Goal: Navigation & Orientation: Find specific page/section

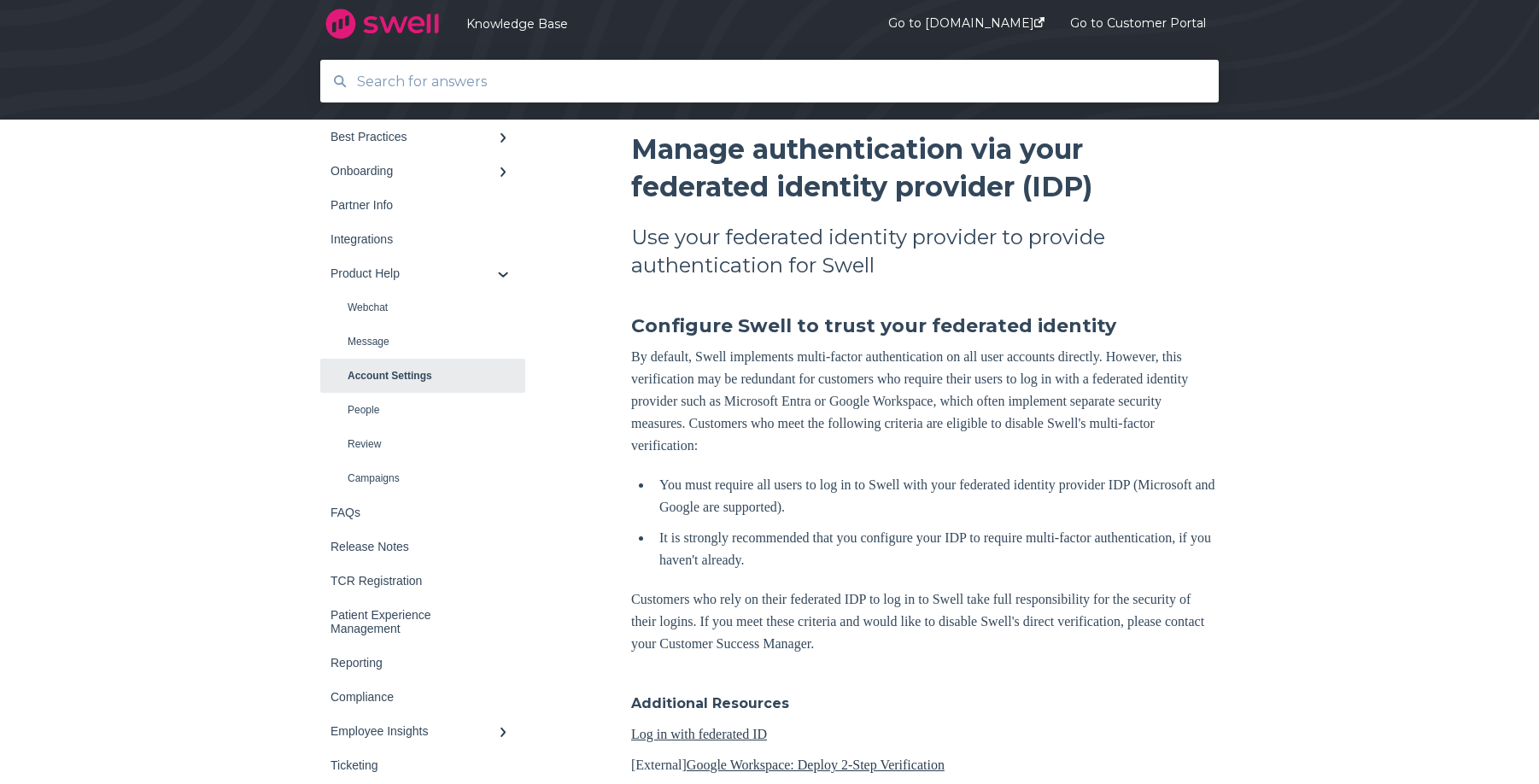
scroll to position [171, 0]
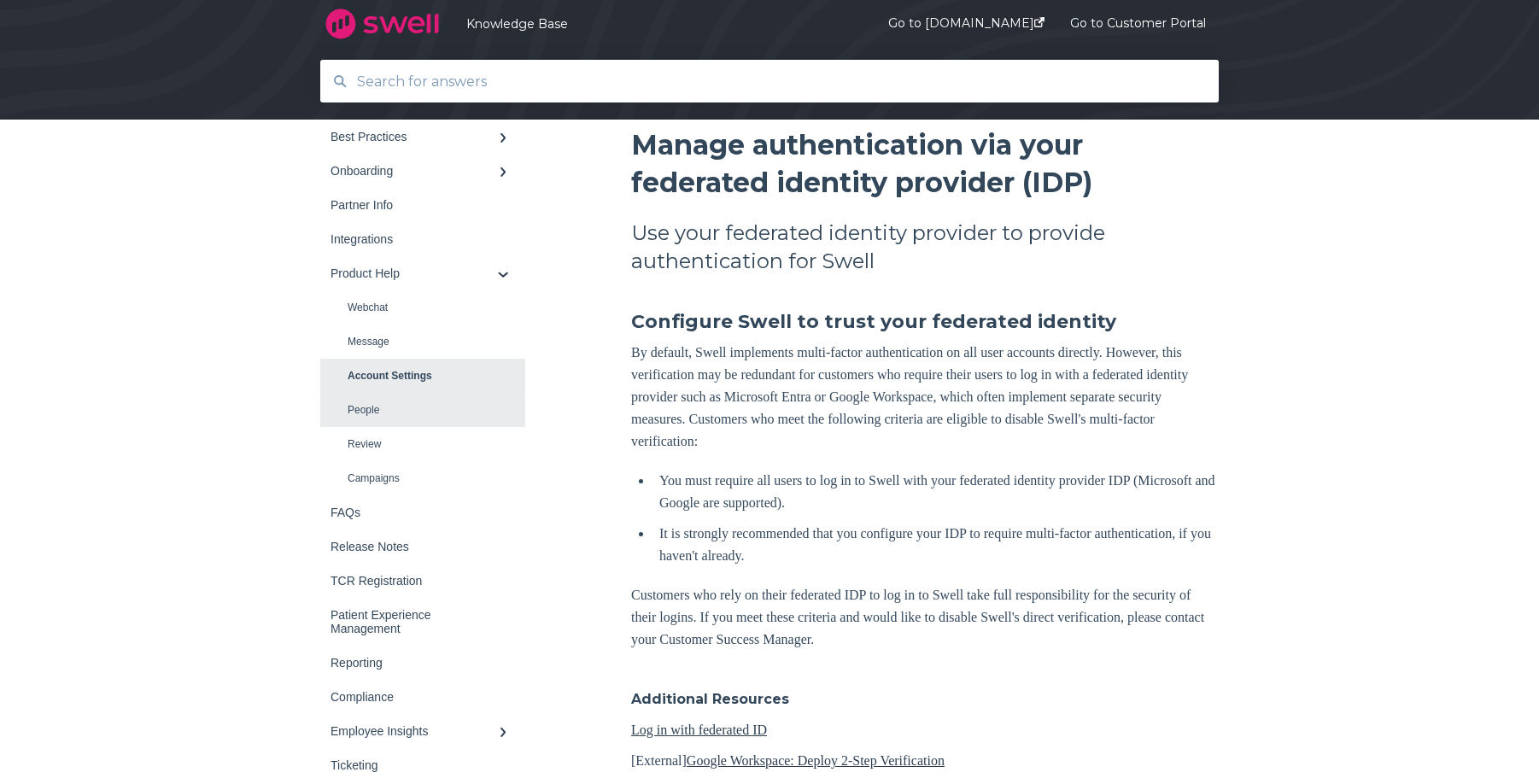
click at [359, 417] on link "People" at bounding box center [423, 410] width 205 height 34
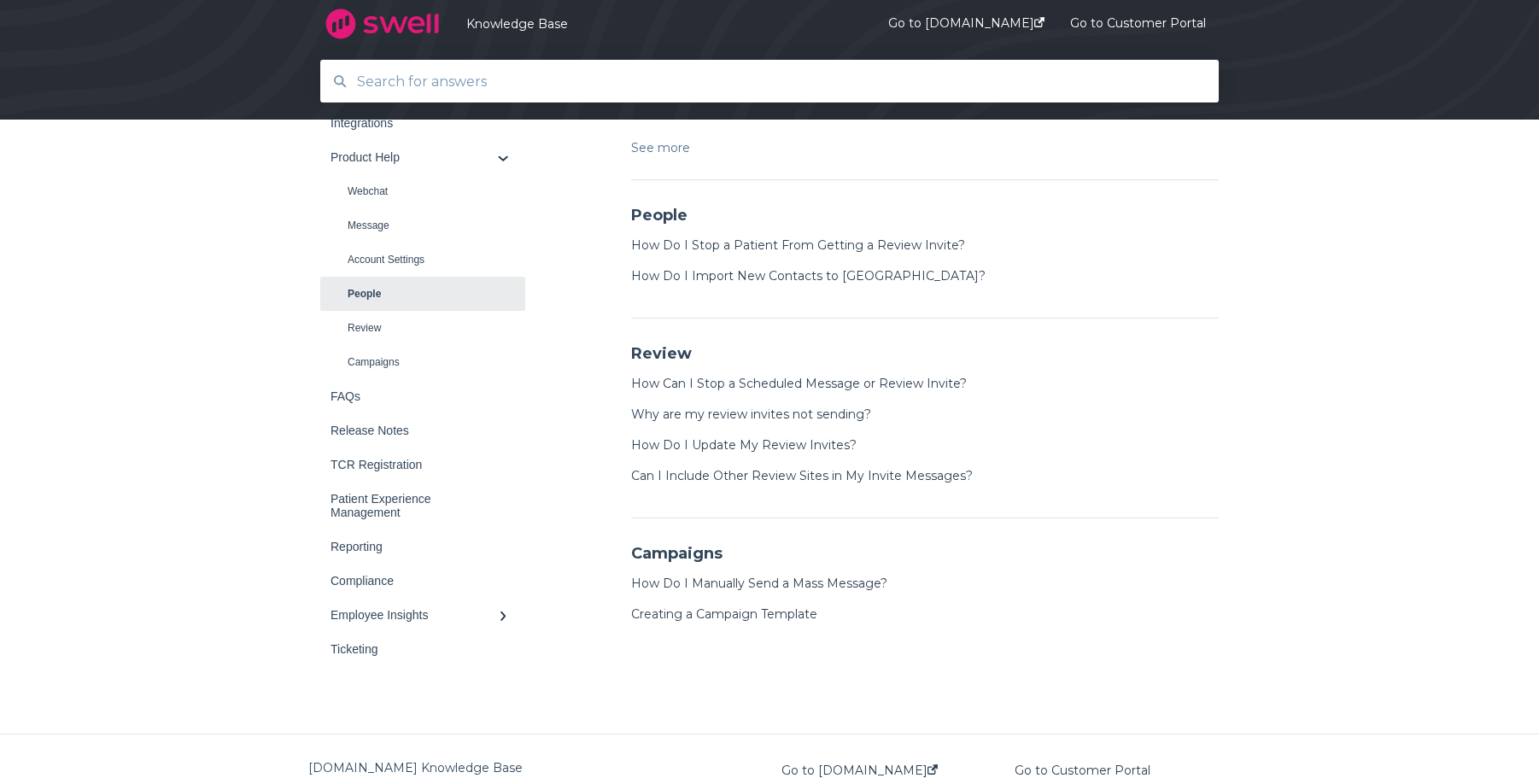
scroll to position [1076, 0]
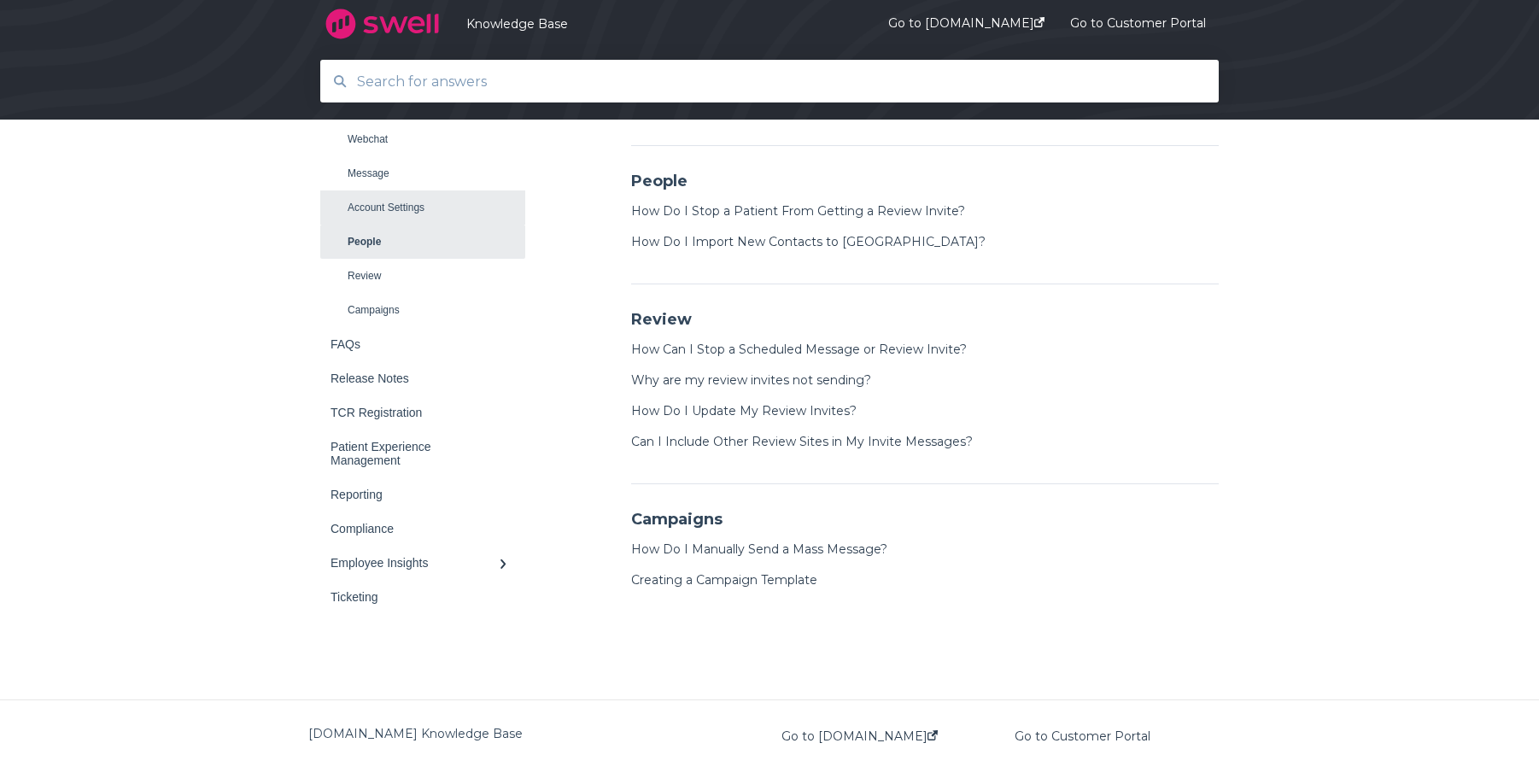
click at [397, 209] on link "Account Settings" at bounding box center [423, 207] width 205 height 34
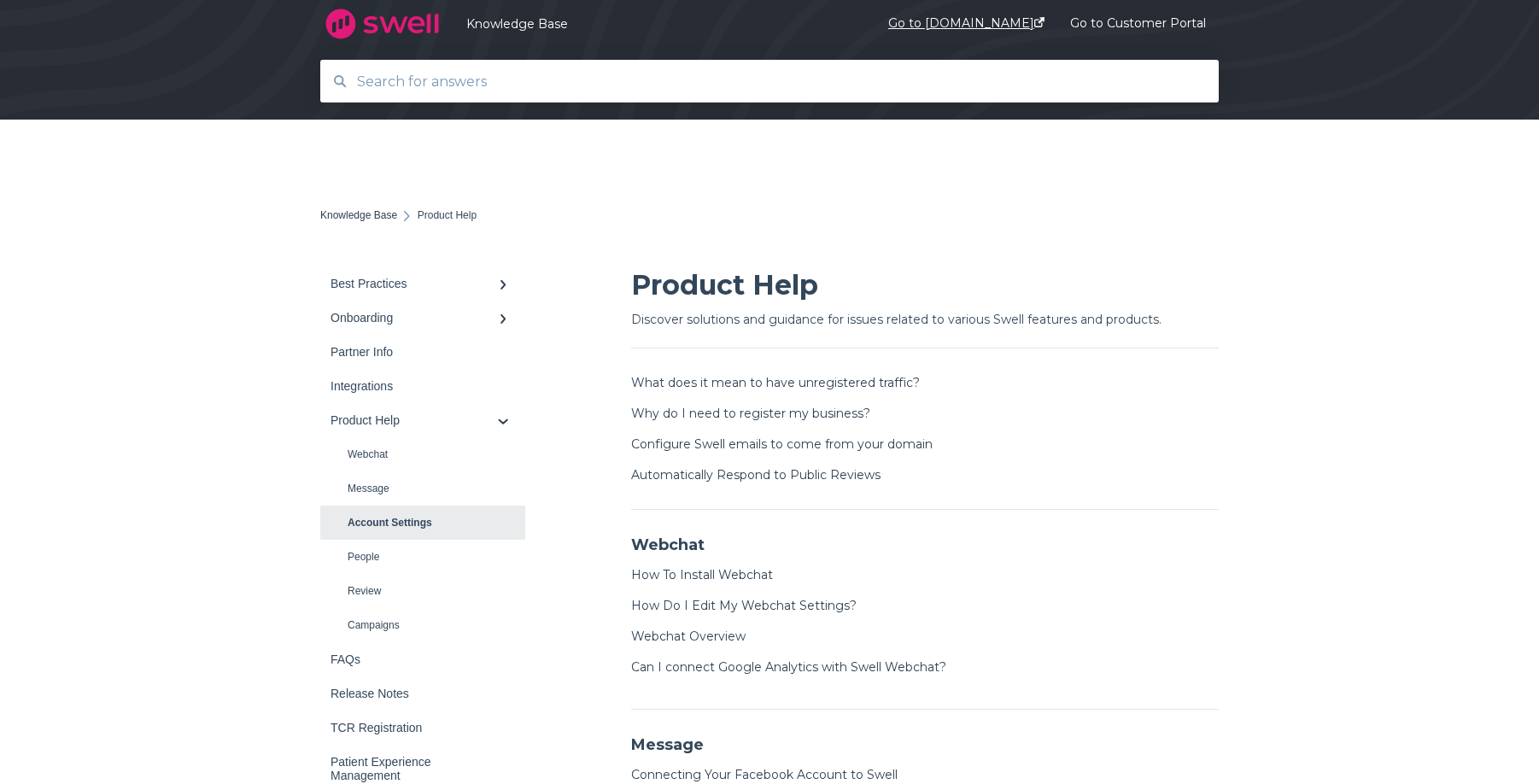
scroll to position [23, 0]
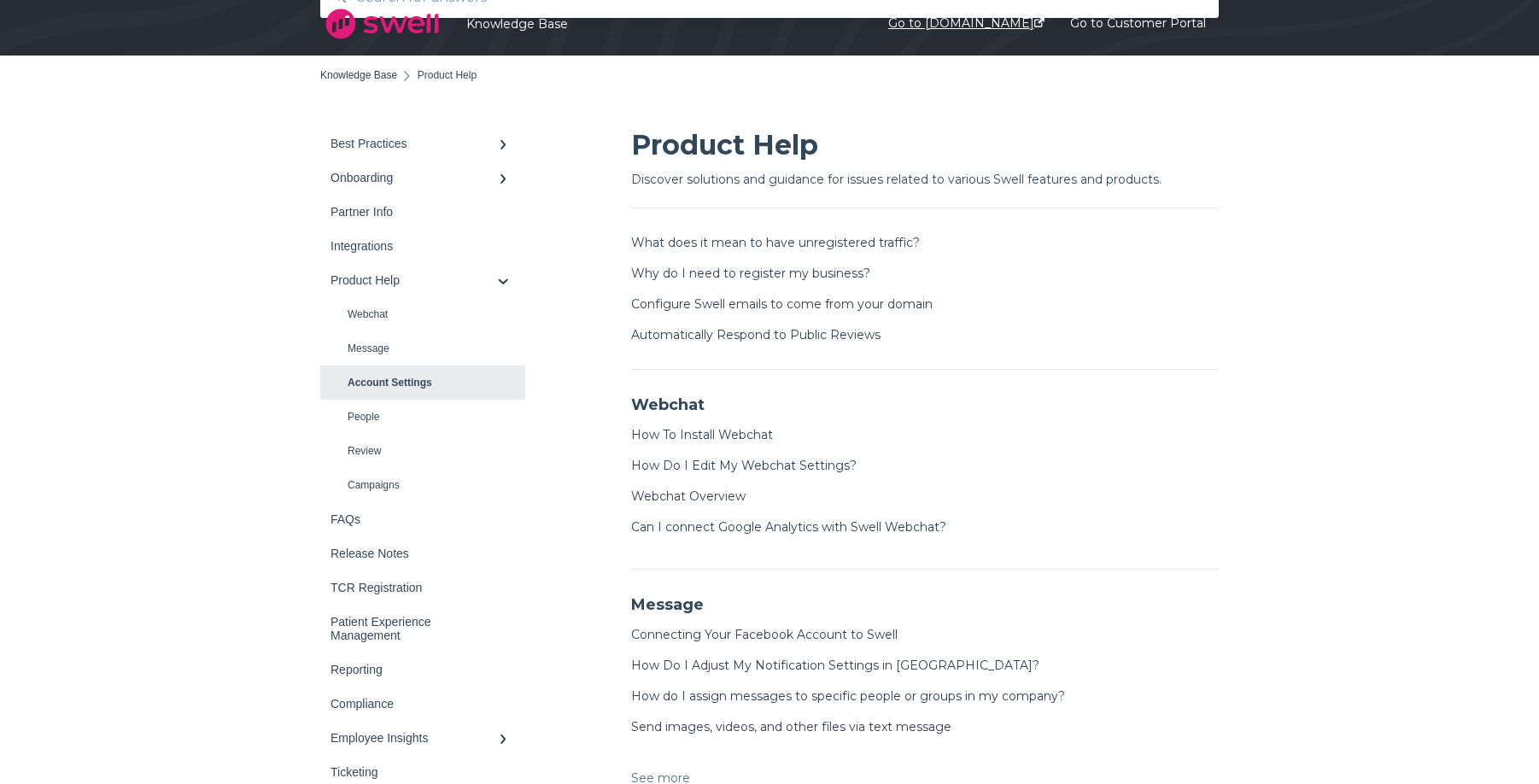
scroll to position [23, 0]
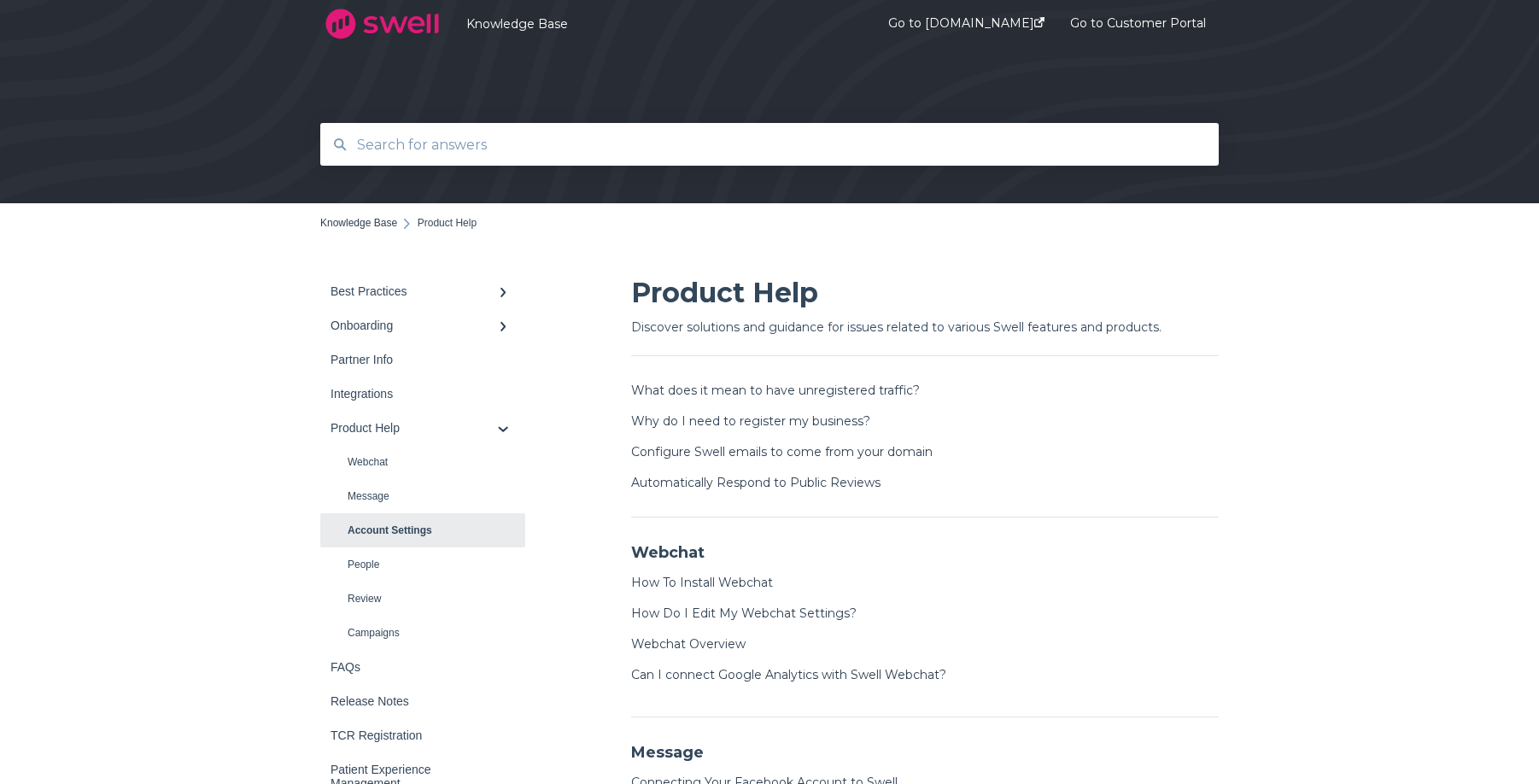
click at [668, 46] on div "Knowledge Base Go to swellcx.com Go to Customer Portal" at bounding box center [770, 23] width 933 height 47
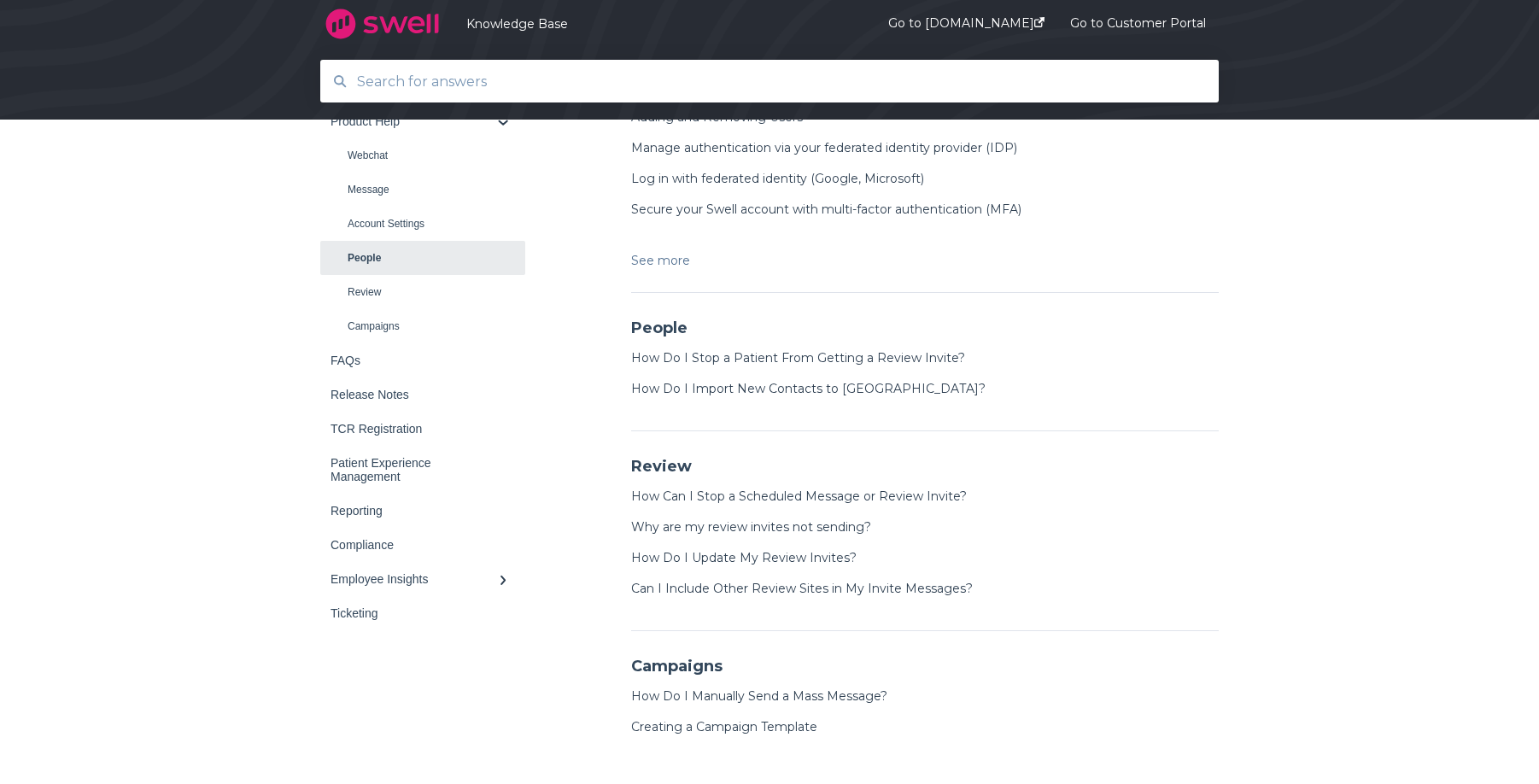
scroll to position [1076, 0]
